Goal: Information Seeking & Learning: Learn about a topic

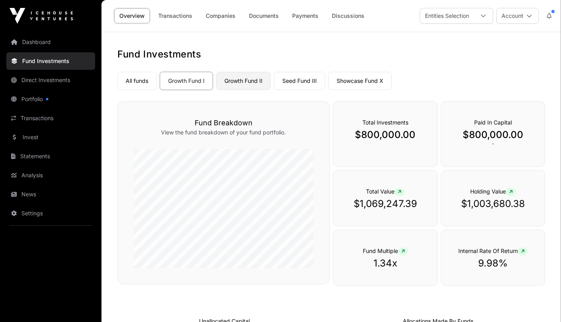
click at [245, 78] on link "Growth Fund II" at bounding box center [243, 81] width 55 height 18
click at [300, 79] on link "Seed Fund III" at bounding box center [299, 81] width 51 height 18
click at [355, 77] on link "Showcase Fund X" at bounding box center [359, 81] width 63 height 18
click at [244, 79] on link "Growth Fund II" at bounding box center [243, 81] width 55 height 18
click at [187, 79] on link "Growth Fund I" at bounding box center [186, 81] width 53 height 18
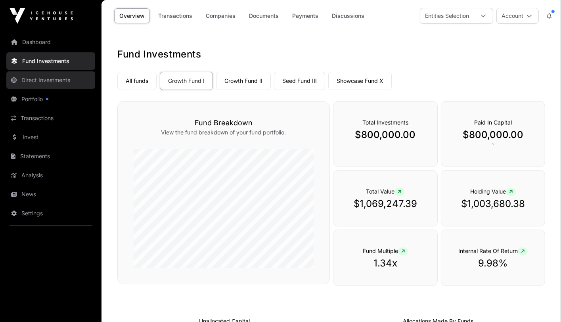
click at [54, 80] on link "Direct Investments" at bounding box center [50, 79] width 89 height 17
